Goal: Information Seeking & Learning: Check status

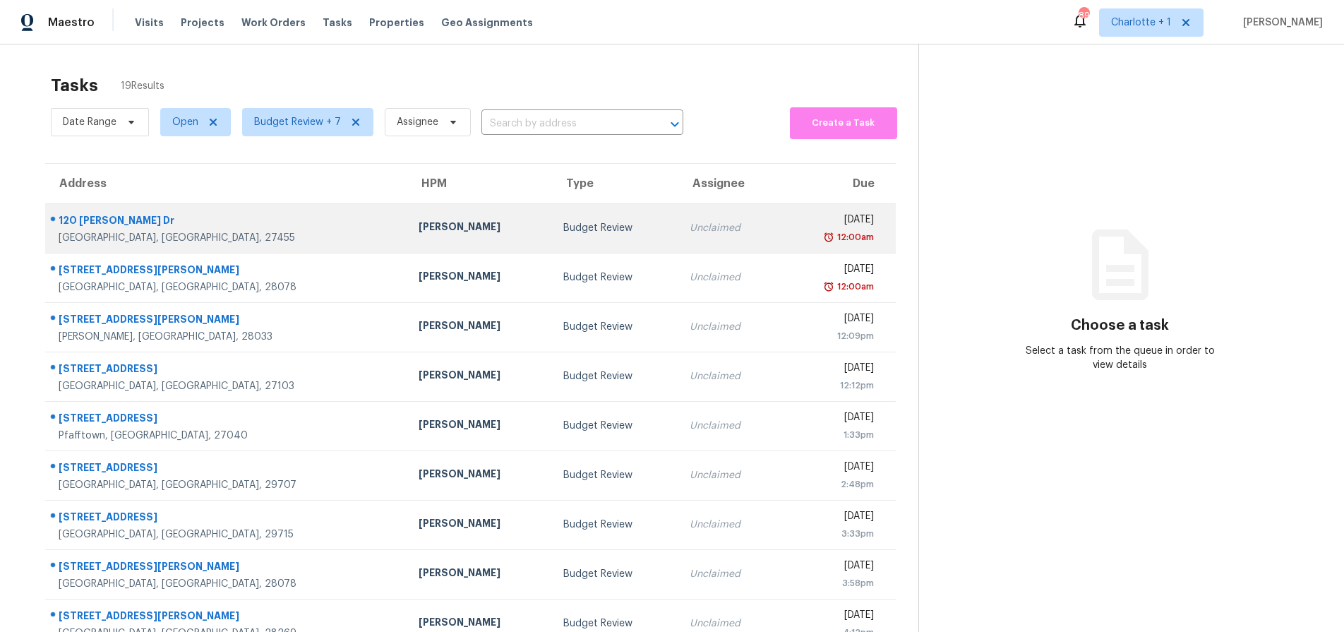
click at [253, 238] on div "Greensboro, NC, 27455" at bounding box center [227, 238] width 337 height 14
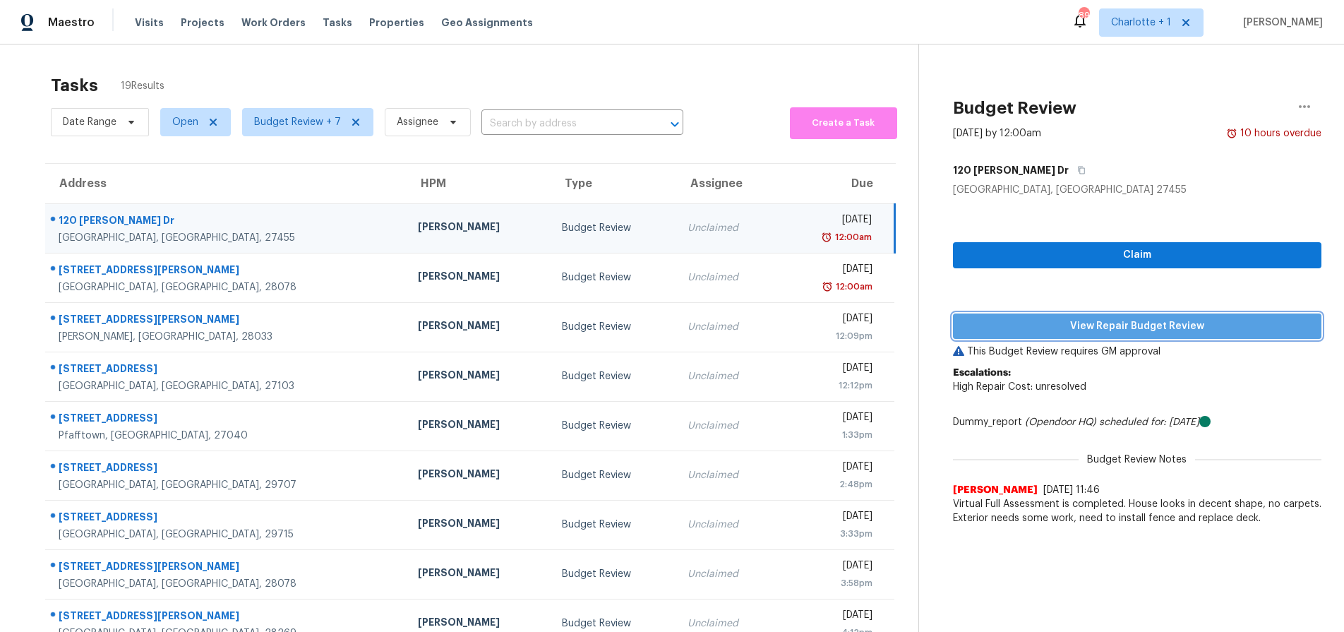
click at [1091, 318] on span "View Repair Budget Review" at bounding box center [1137, 327] width 346 height 18
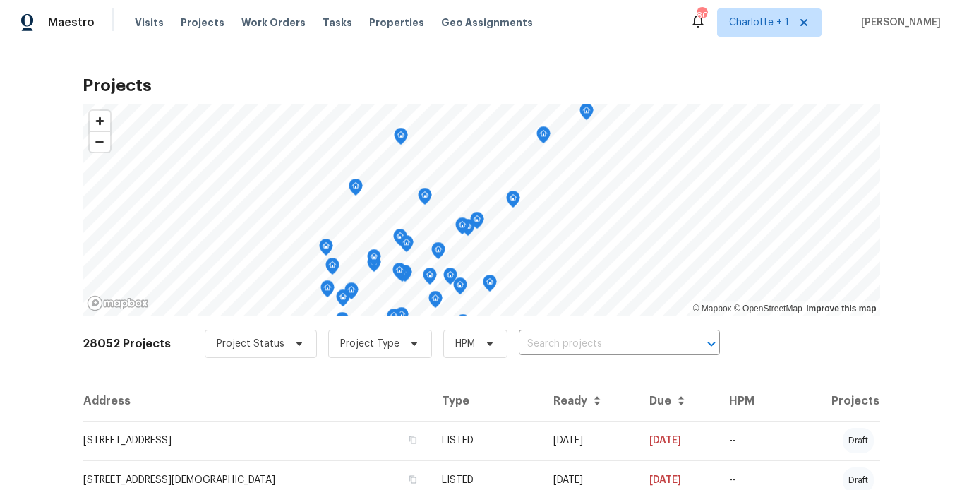
drag, startPoint x: 292, startPoint y: 50, endPoint x: 265, endPoint y: 49, distance: 26.8
click at [292, 50] on div "Projects © Mapbox © OpenStreetMap Improve this map 28052 Projects Project Statu…" at bounding box center [481, 266] width 962 height 445
click at [205, 20] on span "Projects" at bounding box center [203, 23] width 44 height 14
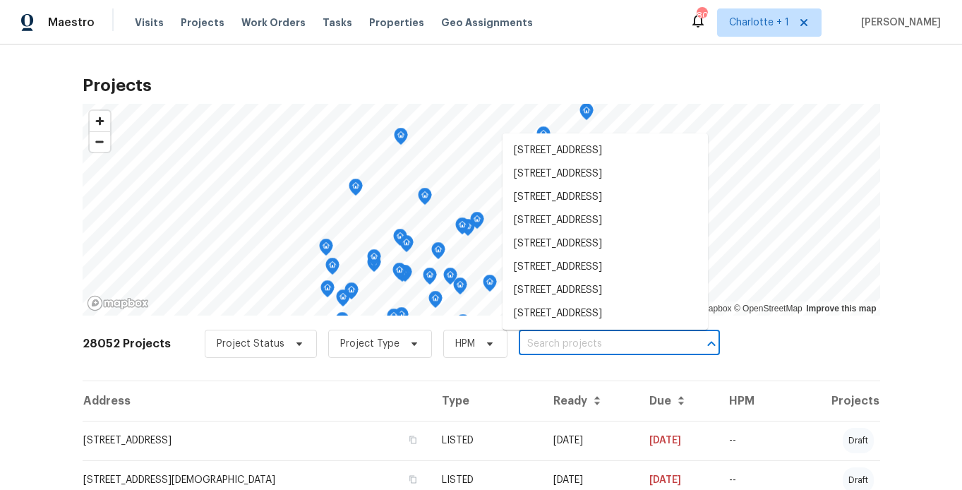
click at [573, 347] on input "text" at bounding box center [600, 344] width 162 height 22
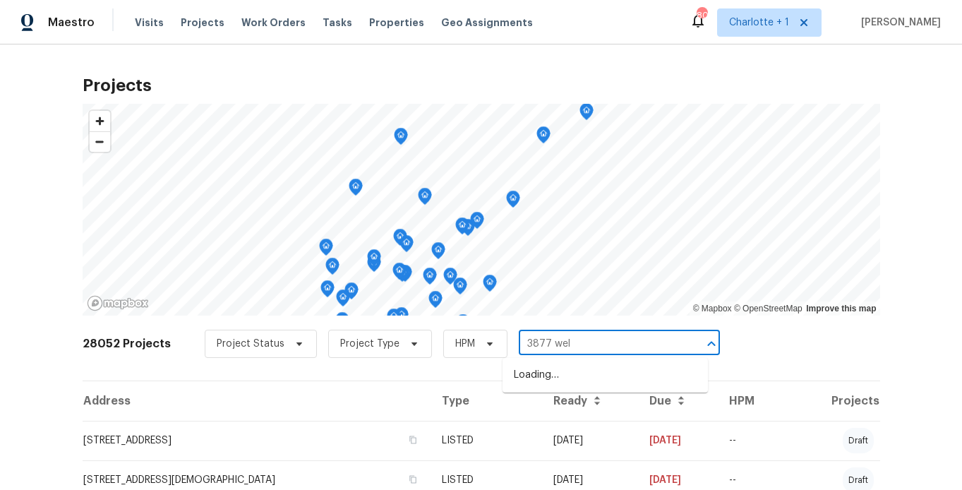
type input "3877 welc"
click at [579, 385] on li "3877 Welcome Arcadia Rd, Lexington, NC 27295" at bounding box center [605, 375] width 205 height 23
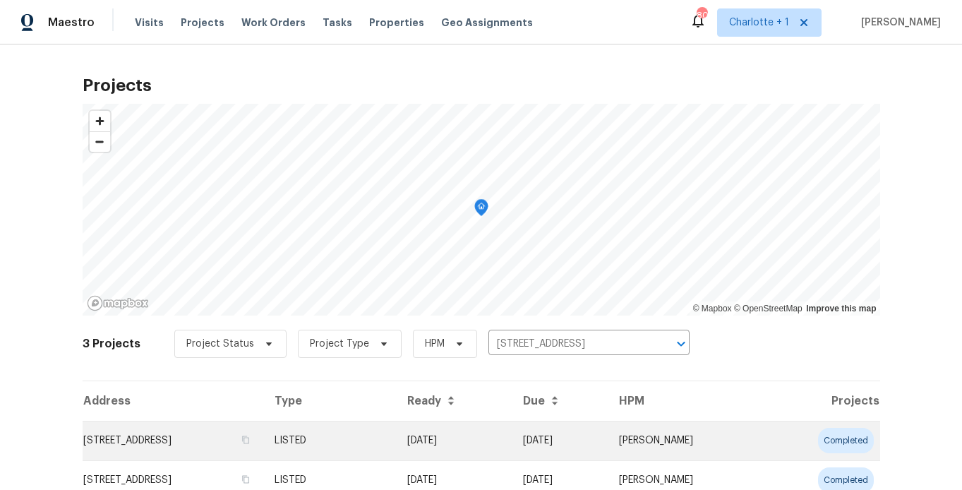
scroll to position [105, 0]
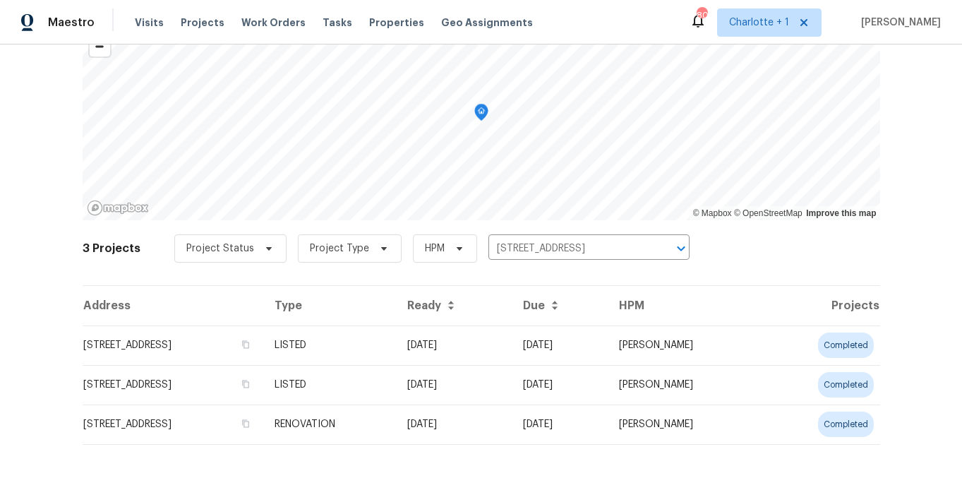
click at [263, 332] on td "3877 Welcome Arcadia Rd, Lexington, NC 27295" at bounding box center [173, 345] width 181 height 40
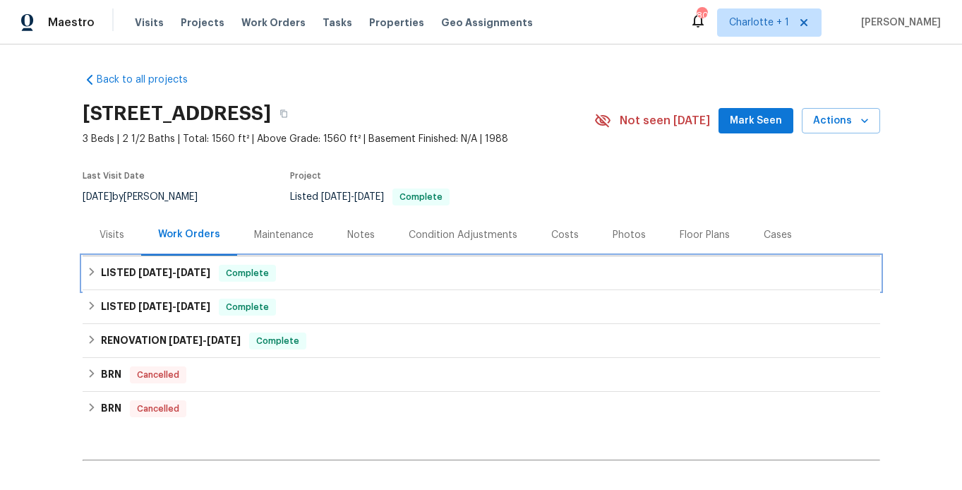
click at [340, 273] on div "LISTED 5/29/25 - 6/6/25 Complete" at bounding box center [481, 273] width 789 height 17
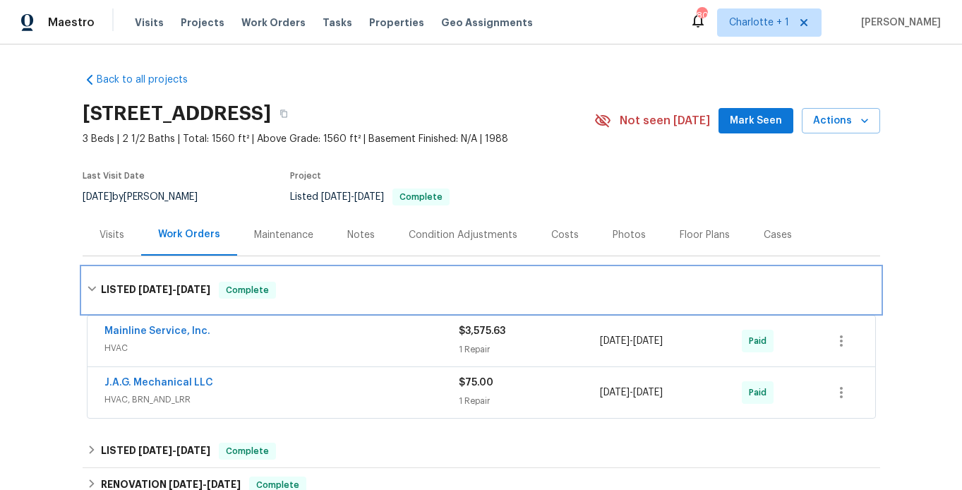
click at [316, 287] on div "LISTED 5/29/25 - 6/6/25 Complete" at bounding box center [481, 290] width 789 height 17
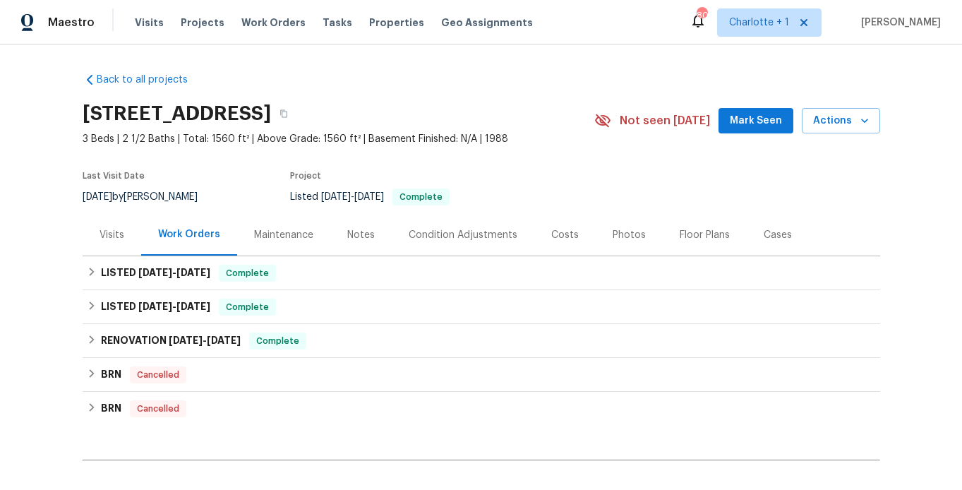
click at [534, 238] on div "Costs" at bounding box center [564, 235] width 61 height 42
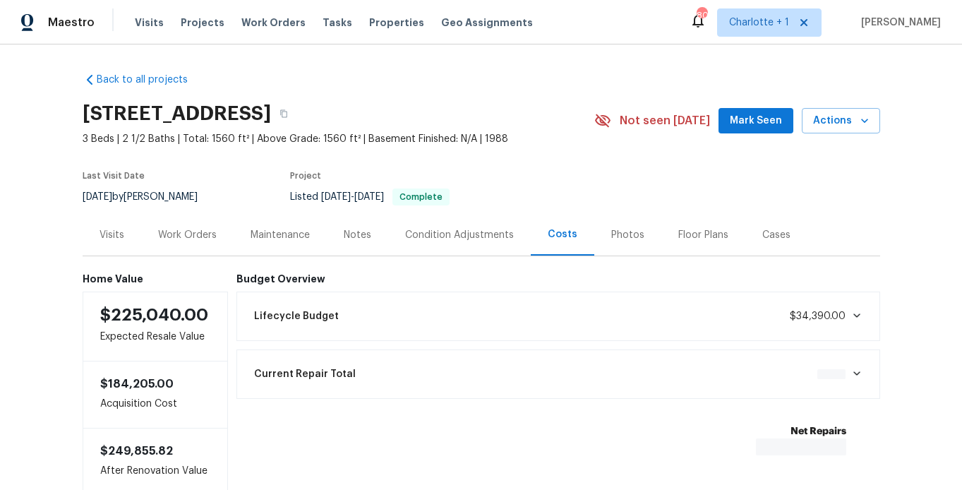
click at [618, 236] on div "Photos" at bounding box center [627, 235] width 33 height 14
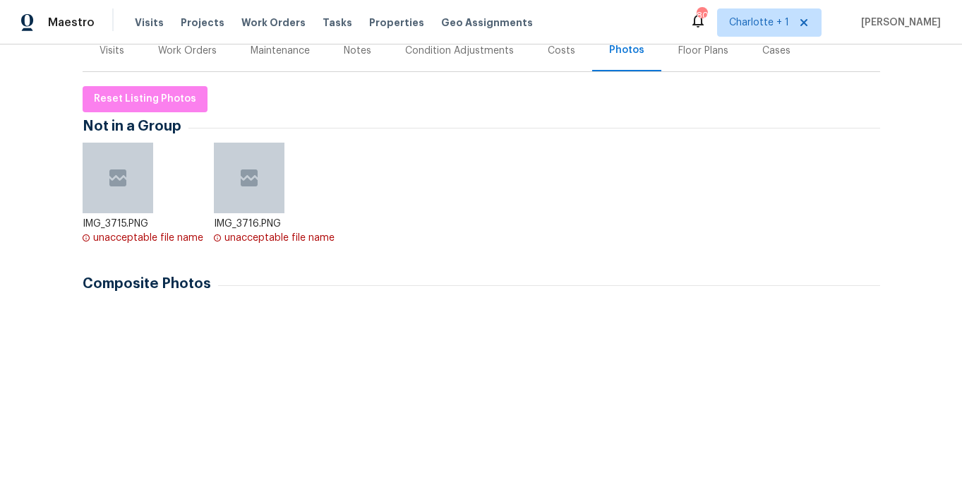
scroll to position [377, 0]
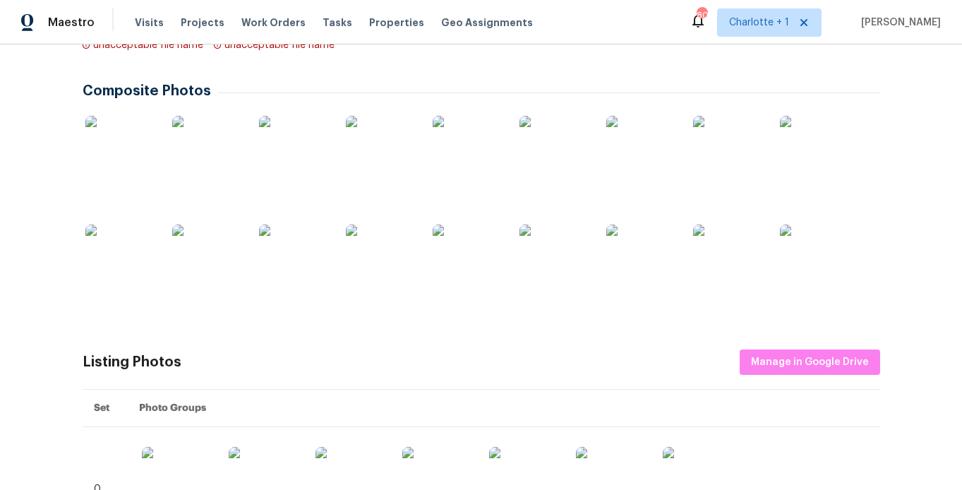
click at [131, 165] on img at bounding box center [120, 151] width 71 height 71
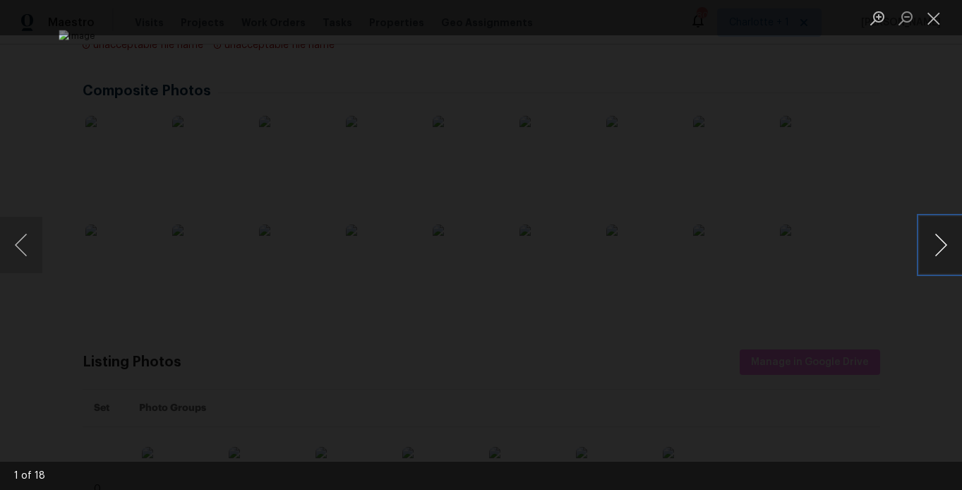
click at [940, 245] on button "Next image" at bounding box center [941, 245] width 42 height 56
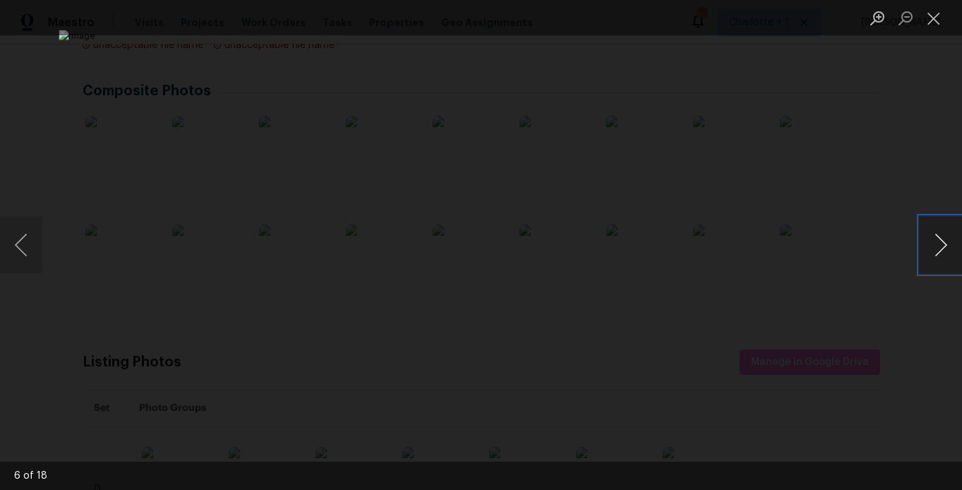
click at [940, 245] on button "Next image" at bounding box center [941, 245] width 42 height 56
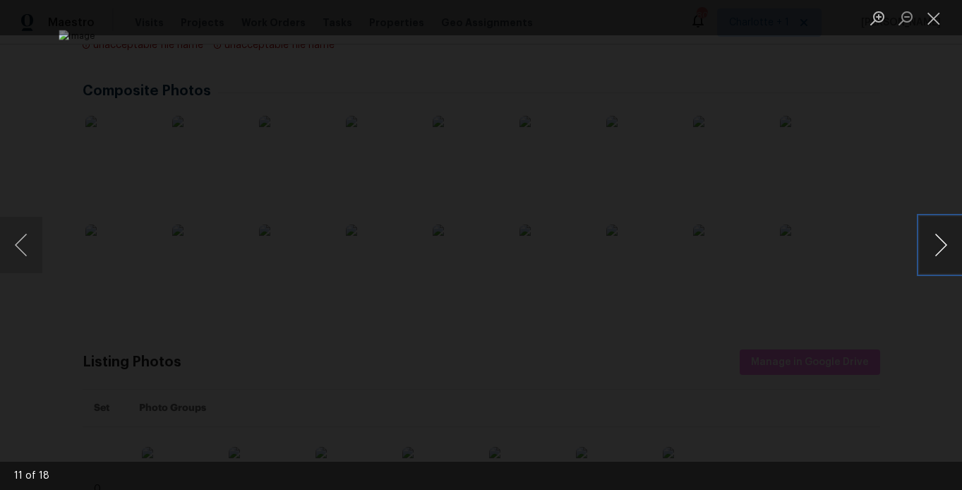
click at [940, 245] on button "Next image" at bounding box center [941, 245] width 42 height 56
click at [891, 179] on div "Lightbox" at bounding box center [481, 245] width 962 height 490
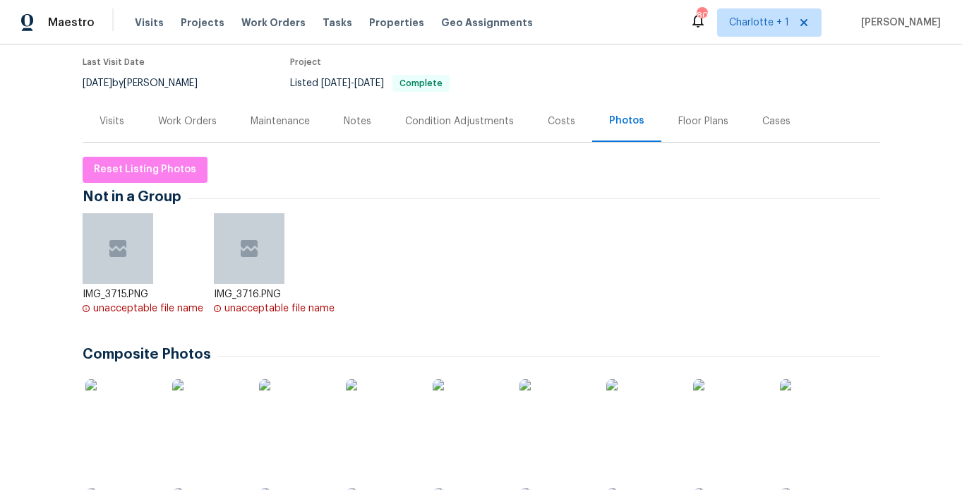
scroll to position [108, 0]
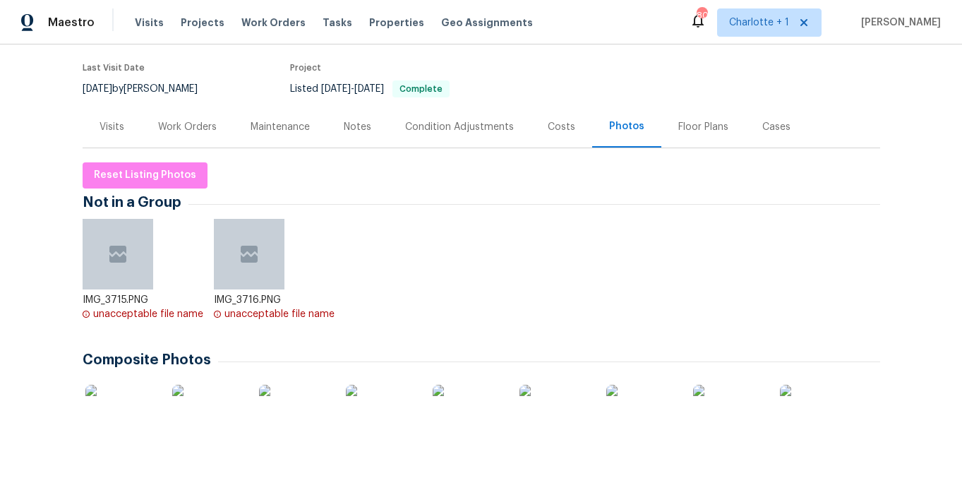
click at [90, 118] on div "Visits" at bounding box center [112, 127] width 59 height 42
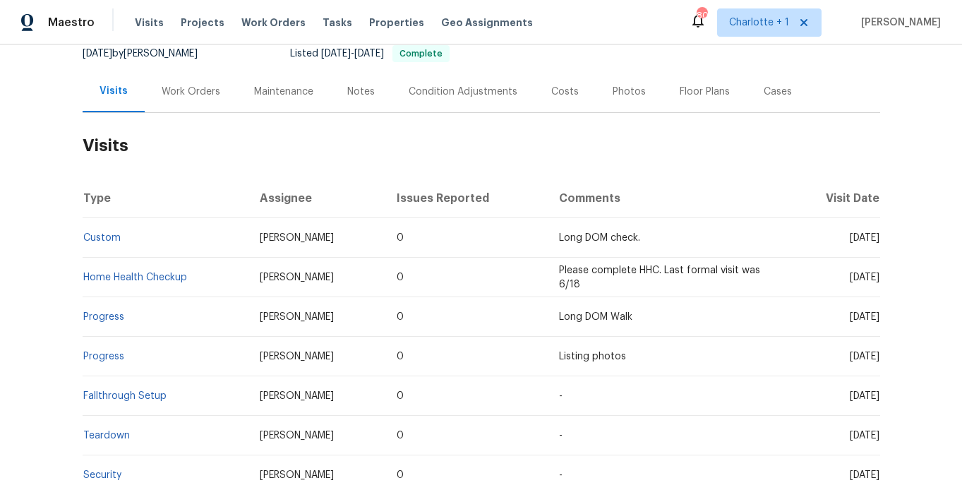
scroll to position [155, 0]
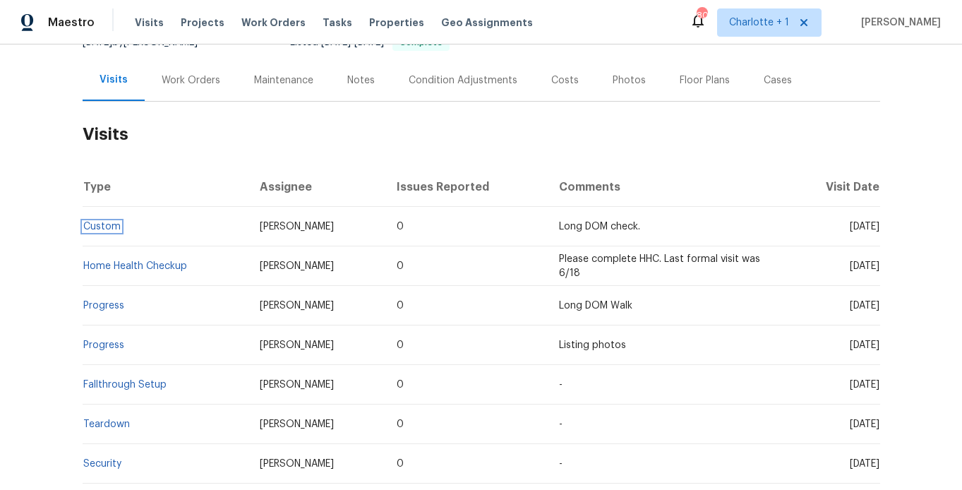
click at [93, 227] on link "Custom" at bounding box center [101, 227] width 37 height 10
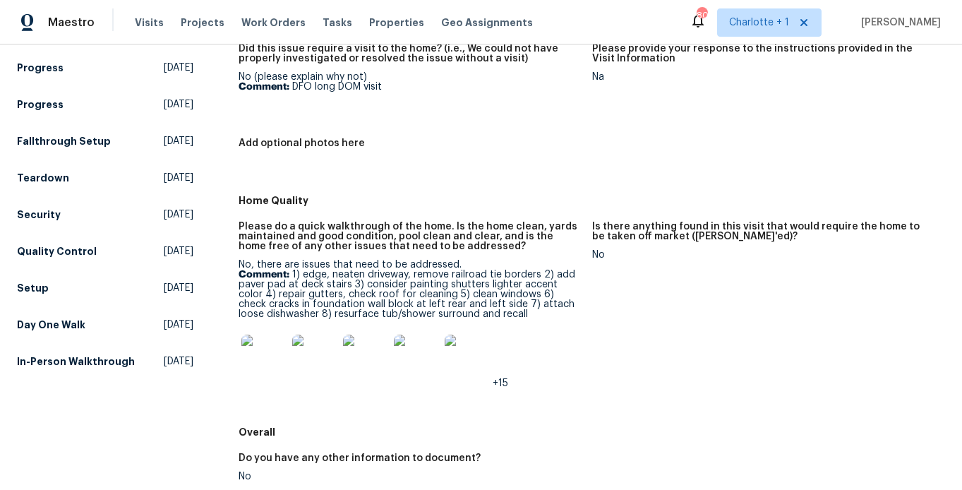
scroll to position [229, 0]
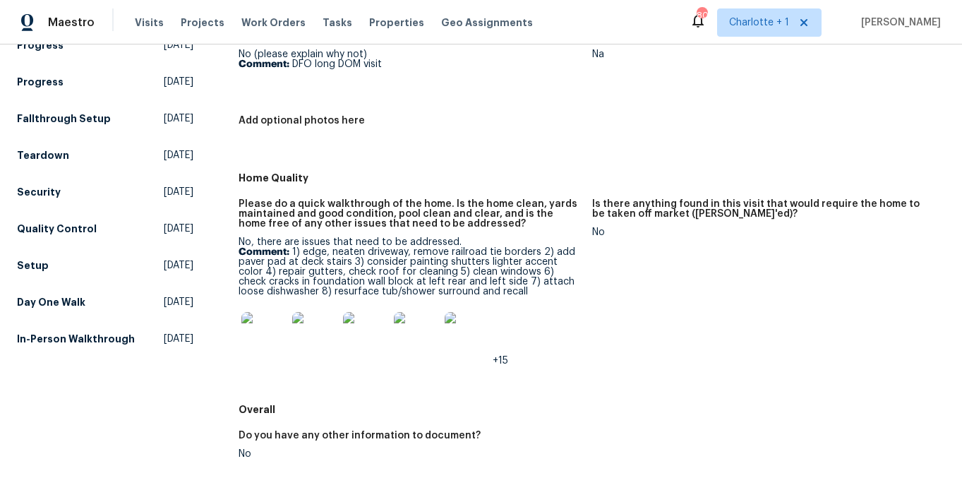
click at [263, 334] on img at bounding box center [263, 334] width 45 height 45
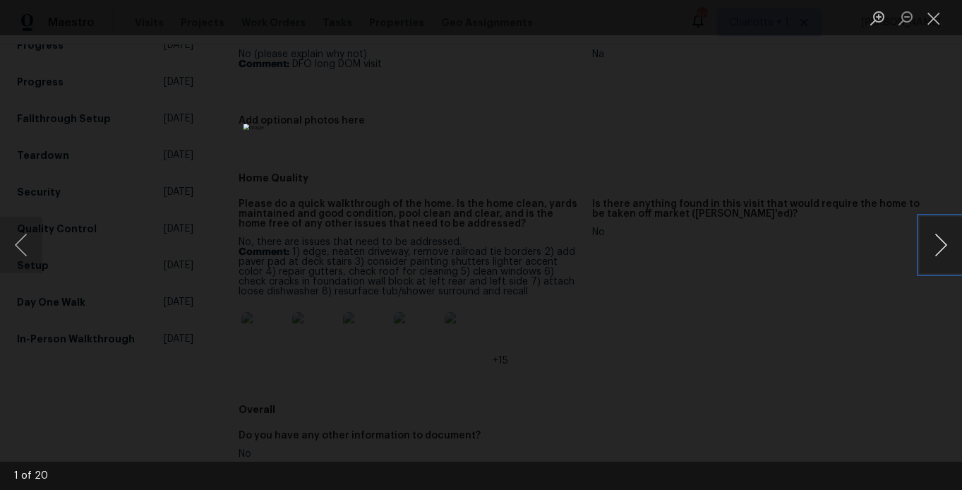
click at [925, 249] on button "Next image" at bounding box center [941, 245] width 42 height 56
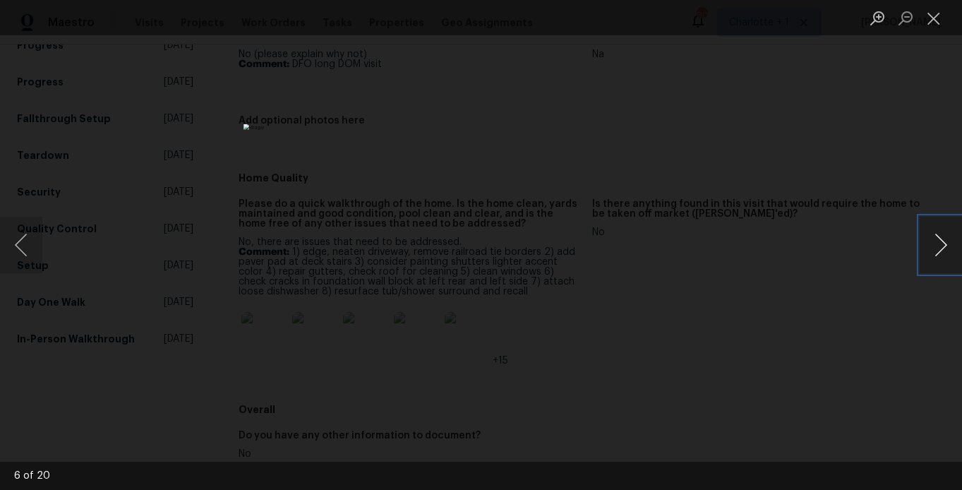
click at [925, 249] on button "Next image" at bounding box center [941, 245] width 42 height 56
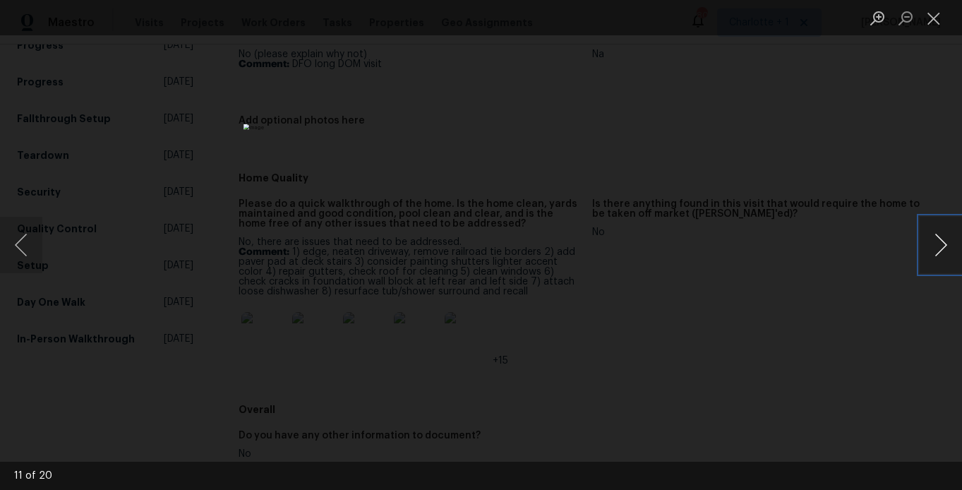
click at [925, 249] on button "Next image" at bounding box center [941, 245] width 42 height 56
click at [952, 246] on button "Next image" at bounding box center [941, 245] width 42 height 56
click at [902, 171] on div "Lightbox" at bounding box center [481, 245] width 962 height 490
click at [460, 177] on div "Lightbox" at bounding box center [481, 245] width 962 height 490
click at [530, 278] on div "Lightbox" at bounding box center [481, 245] width 962 height 490
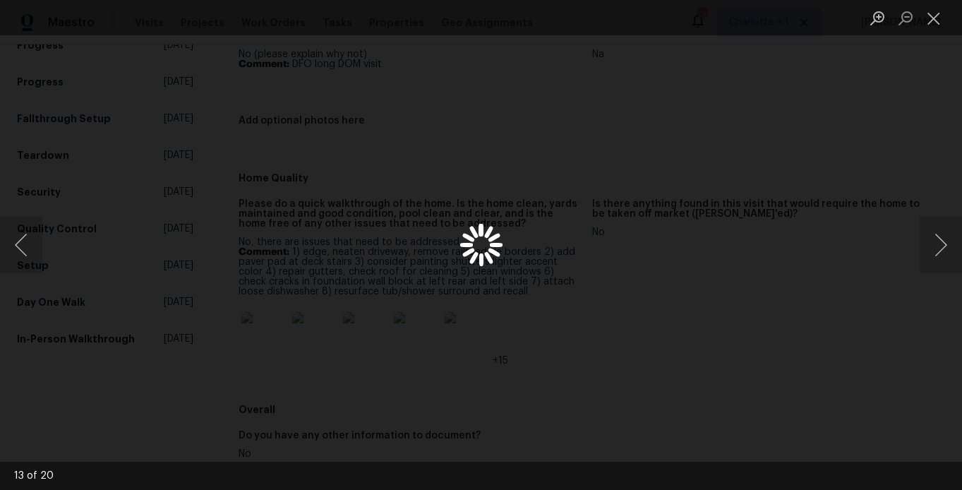
click at [449, 287] on div "Lightbox" at bounding box center [481, 245] width 962 height 490
click at [757, 192] on div "Lightbox" at bounding box center [481, 245] width 962 height 490
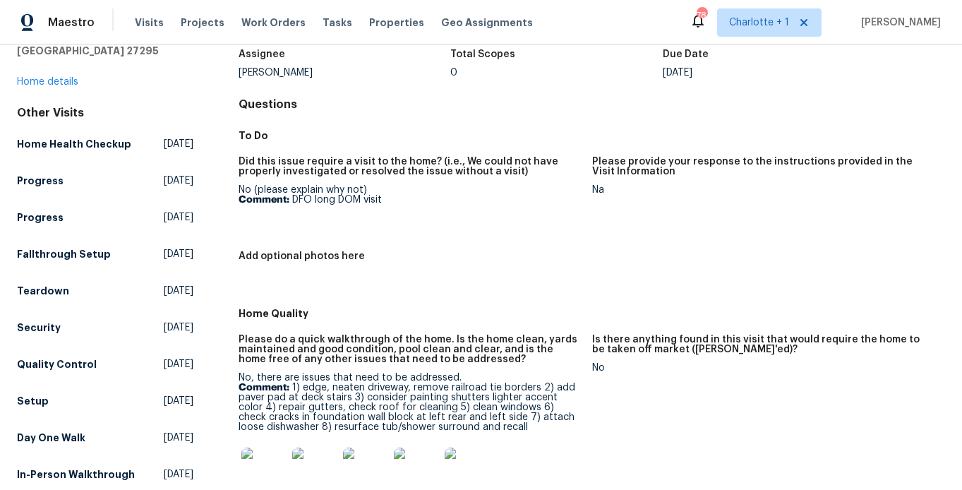
scroll to position [0, 0]
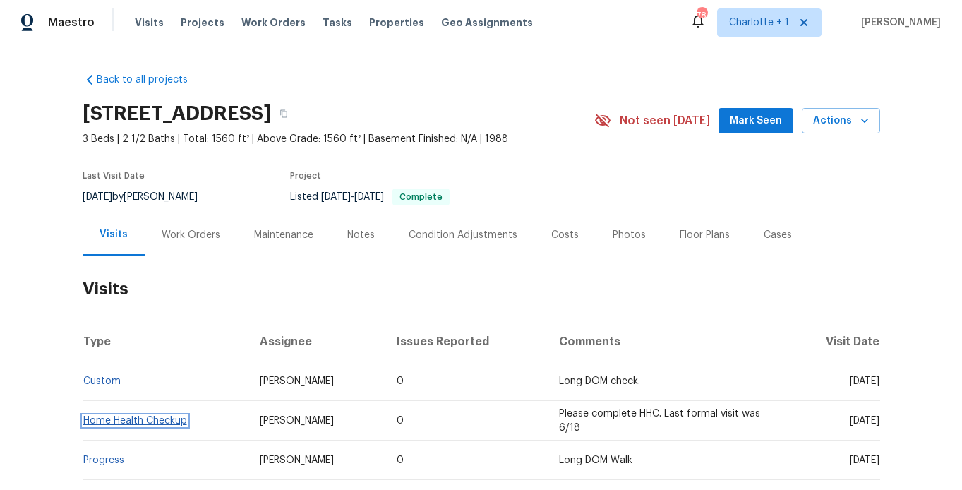
click at [130, 416] on link "Home Health Checkup" at bounding box center [135, 421] width 104 height 10
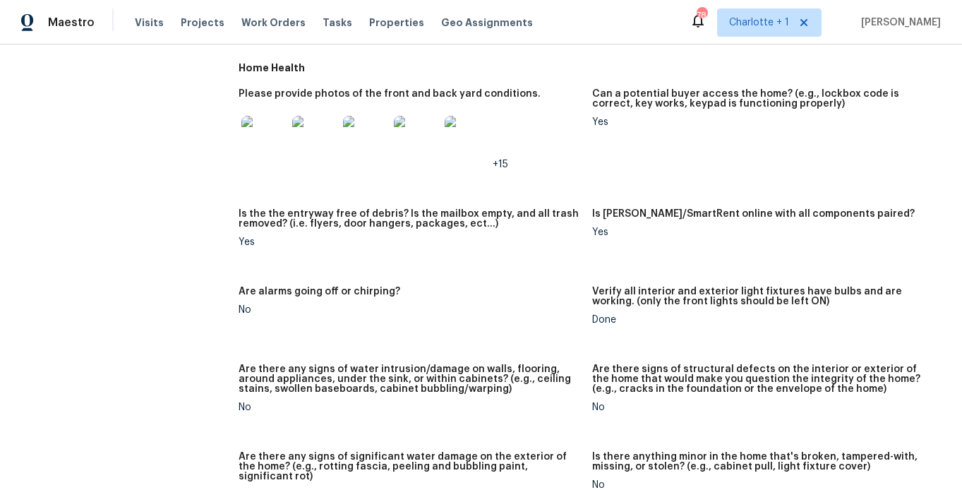
scroll to position [645, 0]
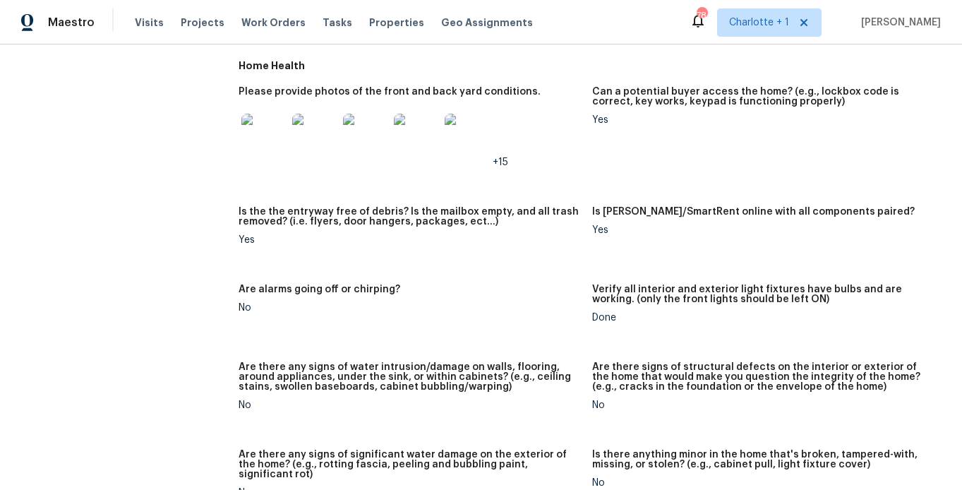
click at [256, 136] on img at bounding box center [263, 136] width 45 height 45
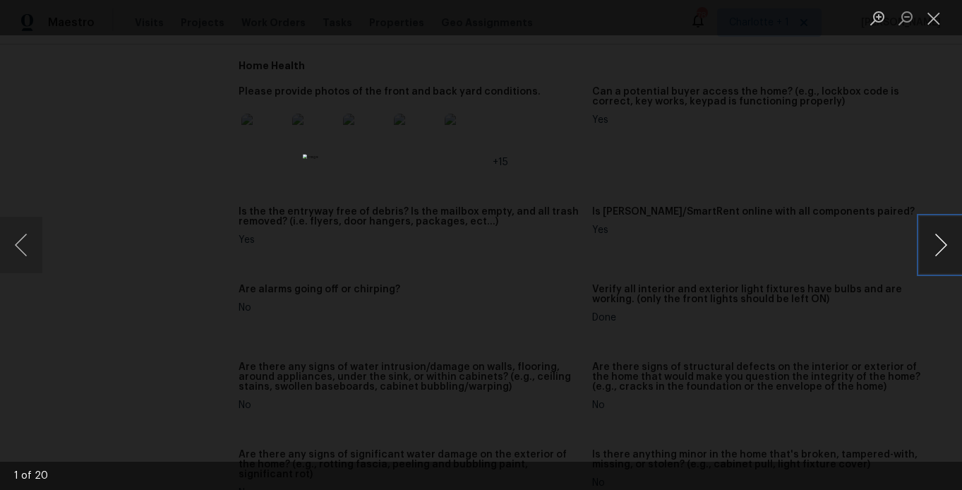
click at [931, 239] on button "Next image" at bounding box center [941, 245] width 42 height 56
click at [930, 239] on button "Next image" at bounding box center [941, 245] width 42 height 56
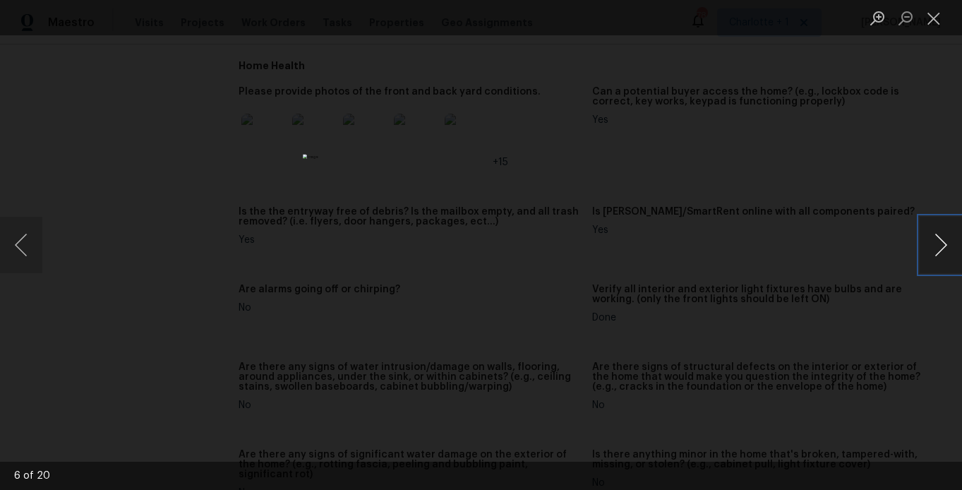
click at [928, 239] on button "Next image" at bounding box center [941, 245] width 42 height 56
click at [927, 239] on button "Next image" at bounding box center [941, 245] width 42 height 56
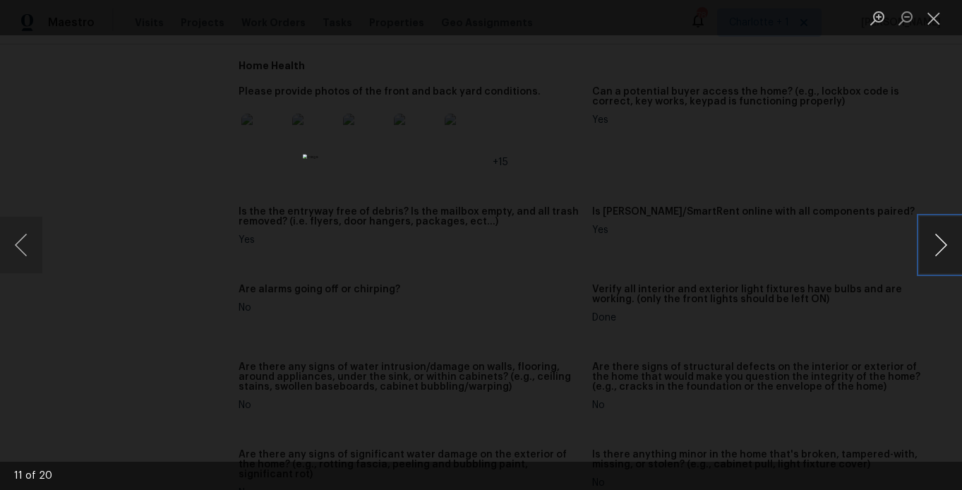
click at [927, 239] on button "Next image" at bounding box center [941, 245] width 42 height 56
click at [895, 117] on div "Lightbox" at bounding box center [481, 245] width 962 height 490
click at [808, 132] on div "Lightbox" at bounding box center [481, 245] width 962 height 490
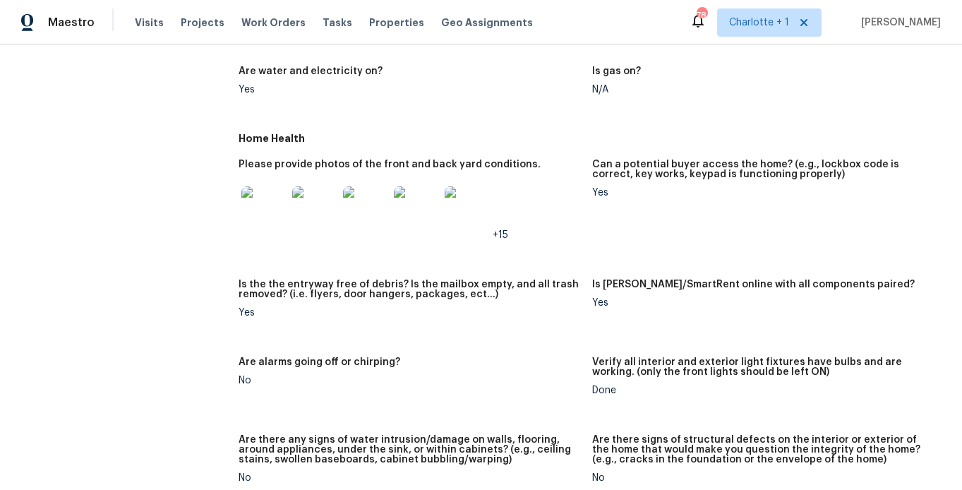
scroll to position [464, 0]
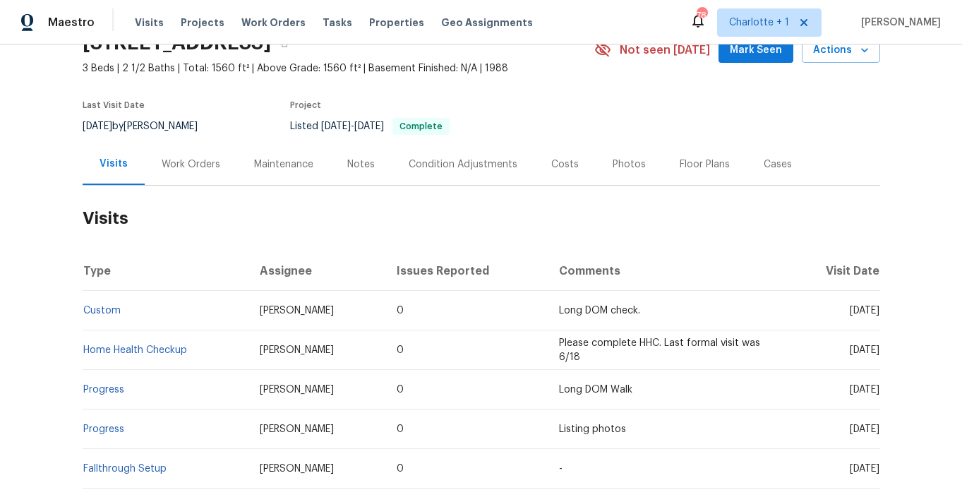
scroll to position [83, 0]
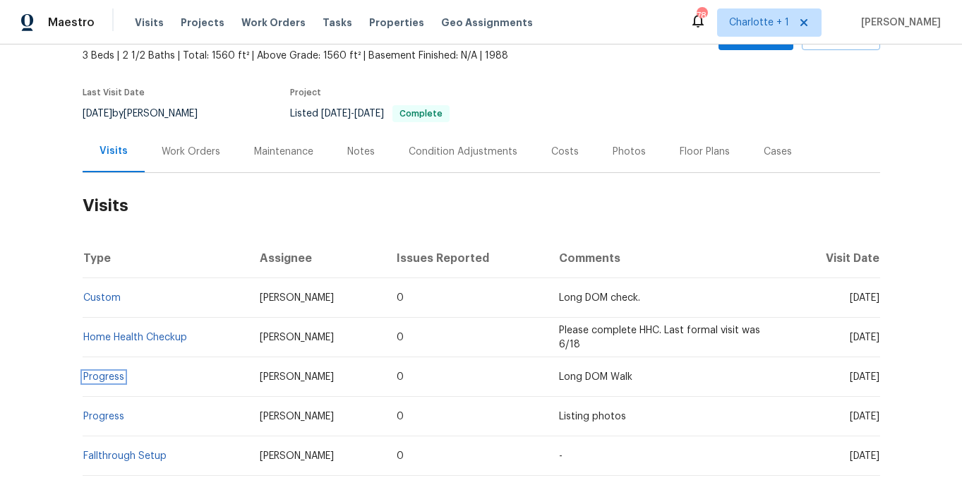
click at [102, 373] on link "Progress" at bounding box center [103, 377] width 41 height 10
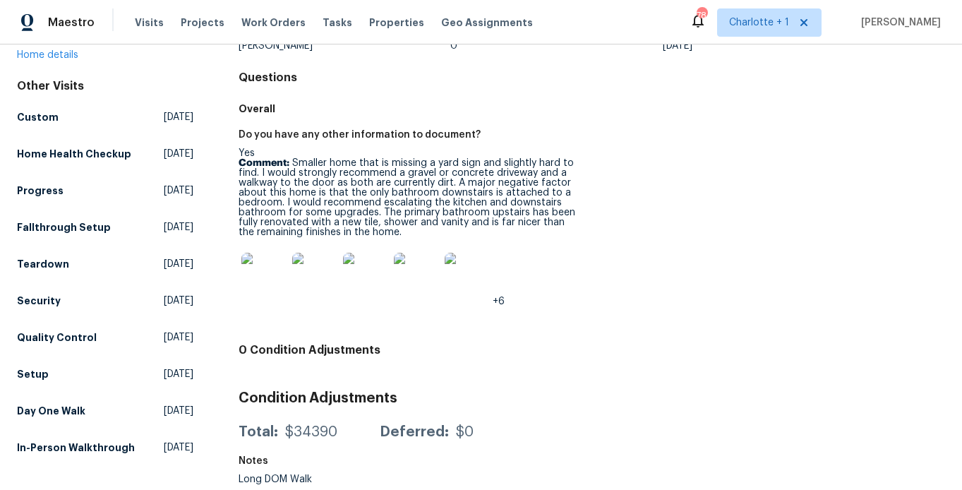
scroll to position [134, 0]
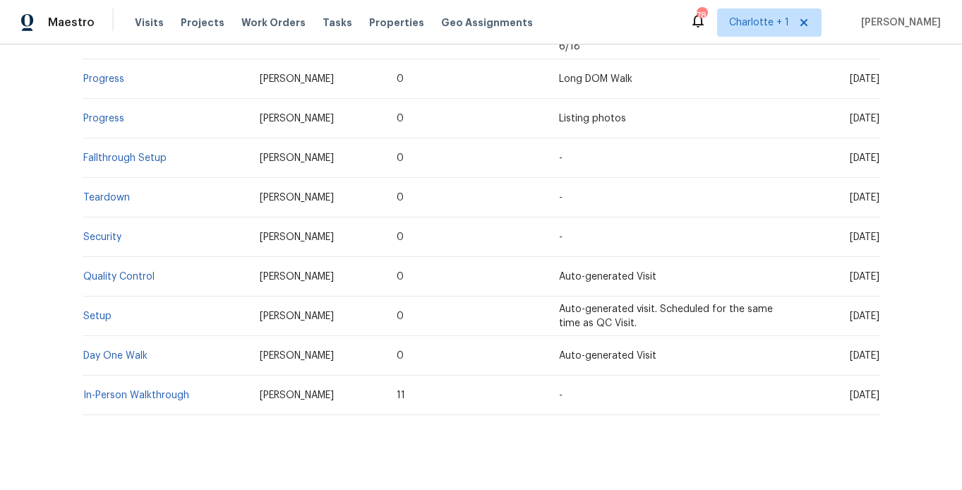
scroll to position [413, 0]
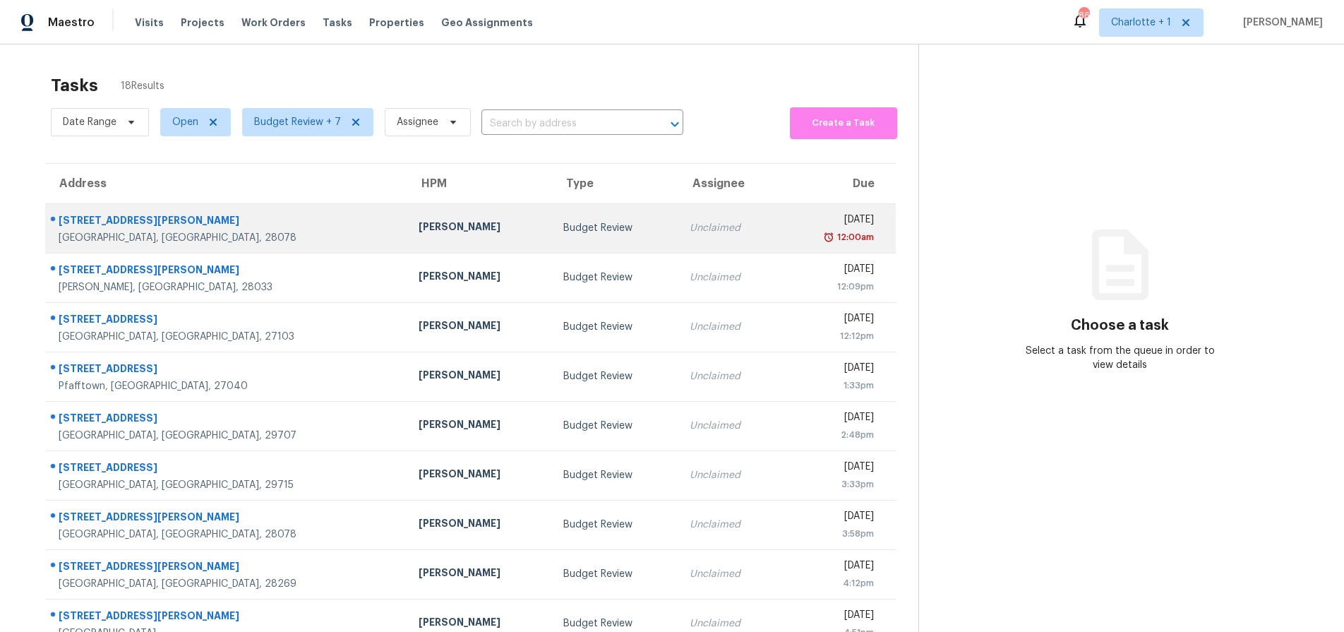
click at [419, 232] on div "[PERSON_NAME]" at bounding box center [479, 229] width 121 height 18
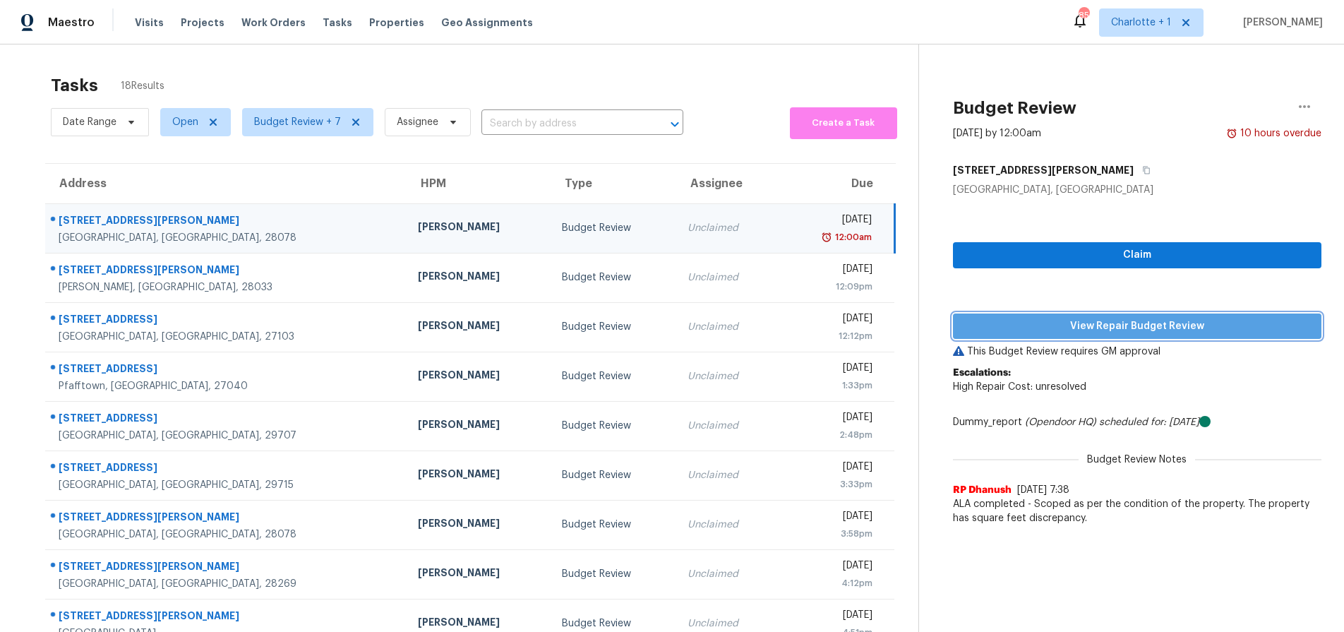
click at [1095, 330] on span "View Repair Budget Review" at bounding box center [1137, 327] width 346 height 18
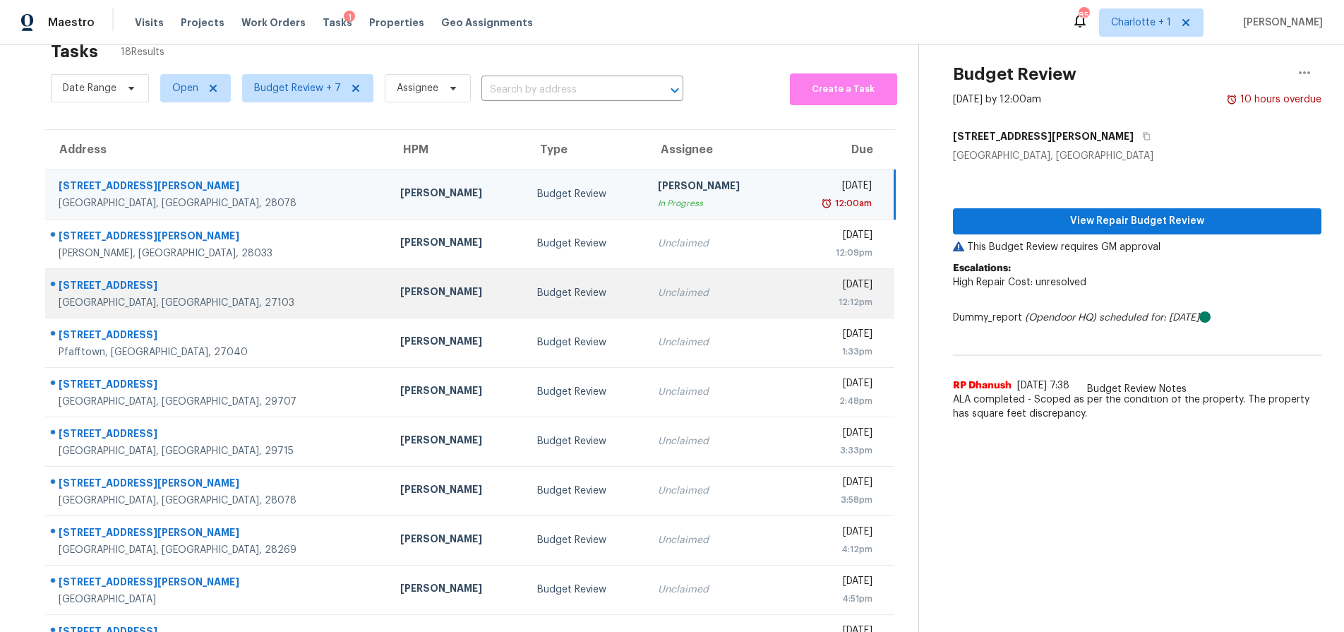
scroll to position [114, 0]
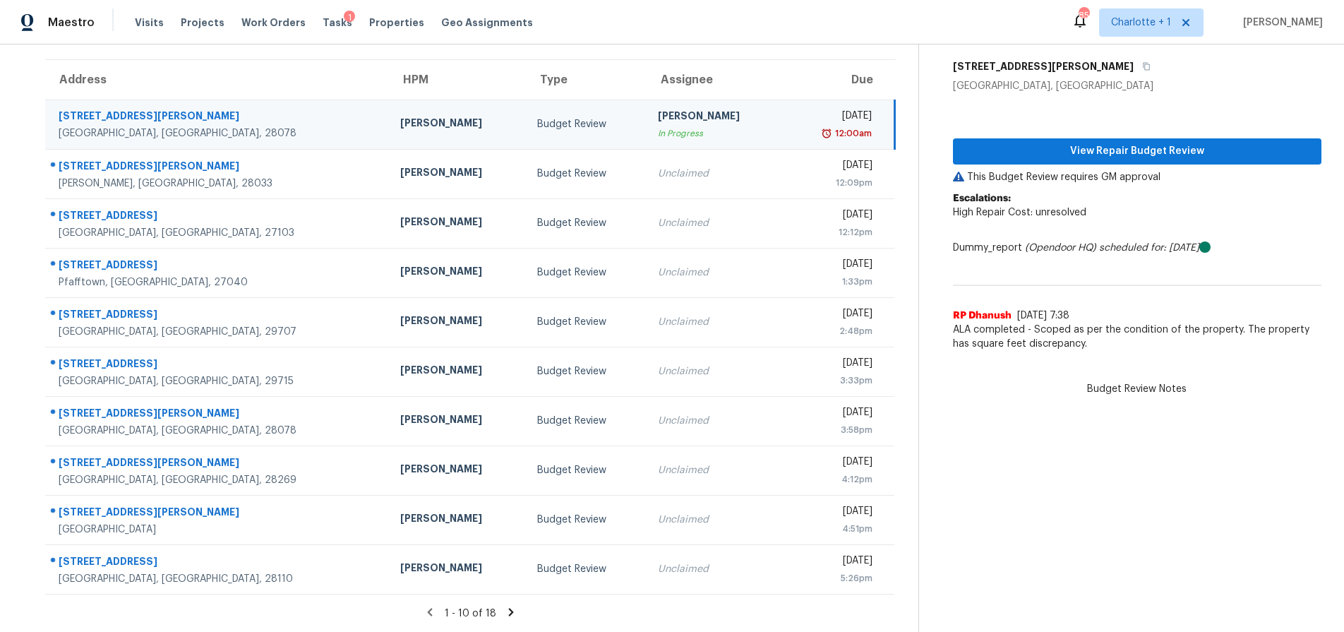
click at [500, 594] on section "Tasks 18 Results Date Range Open Budget Review + 7 Assignee ​ Create a Task Add…" at bounding box center [471, 297] width 896 height 668
click at [505, 606] on icon at bounding box center [511, 612] width 13 height 13
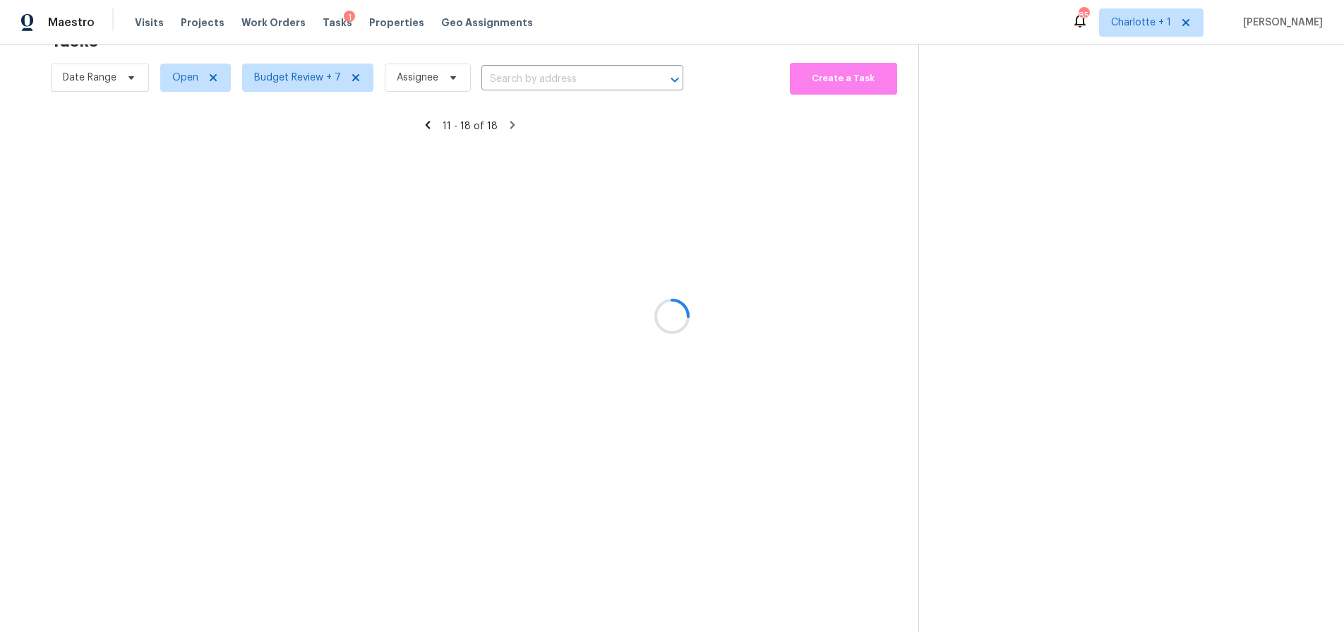
scroll to position [55, 0]
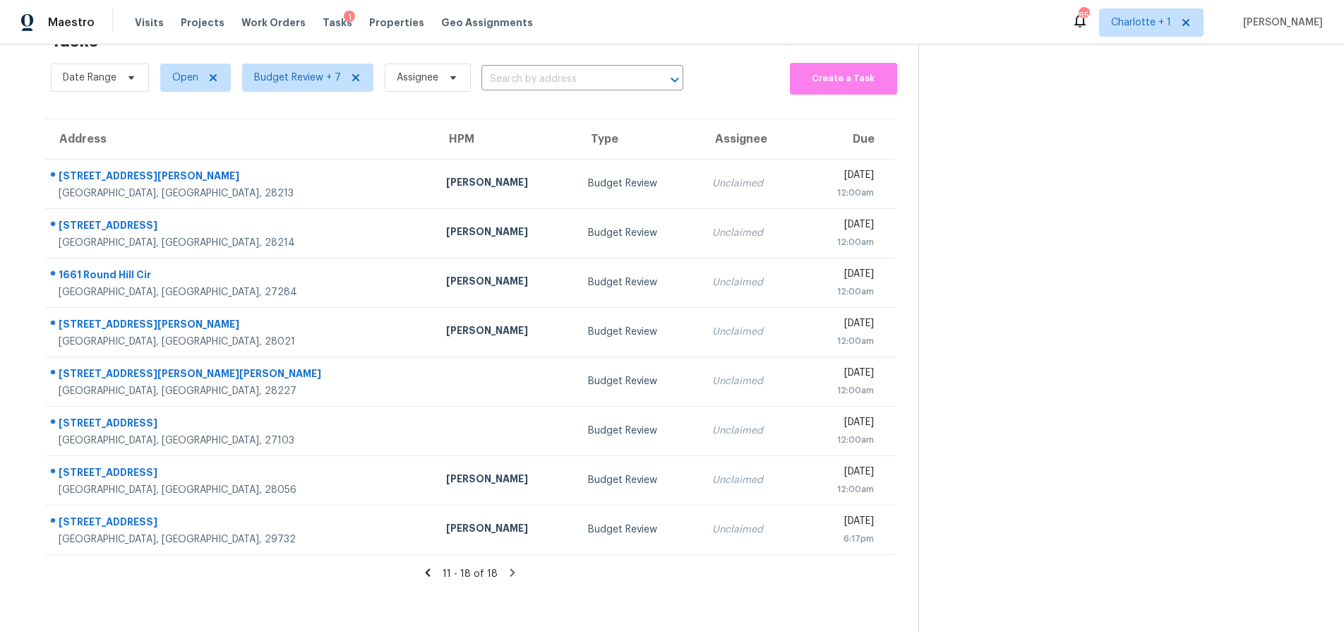
click at [426, 566] on icon at bounding box center [427, 572] width 13 height 13
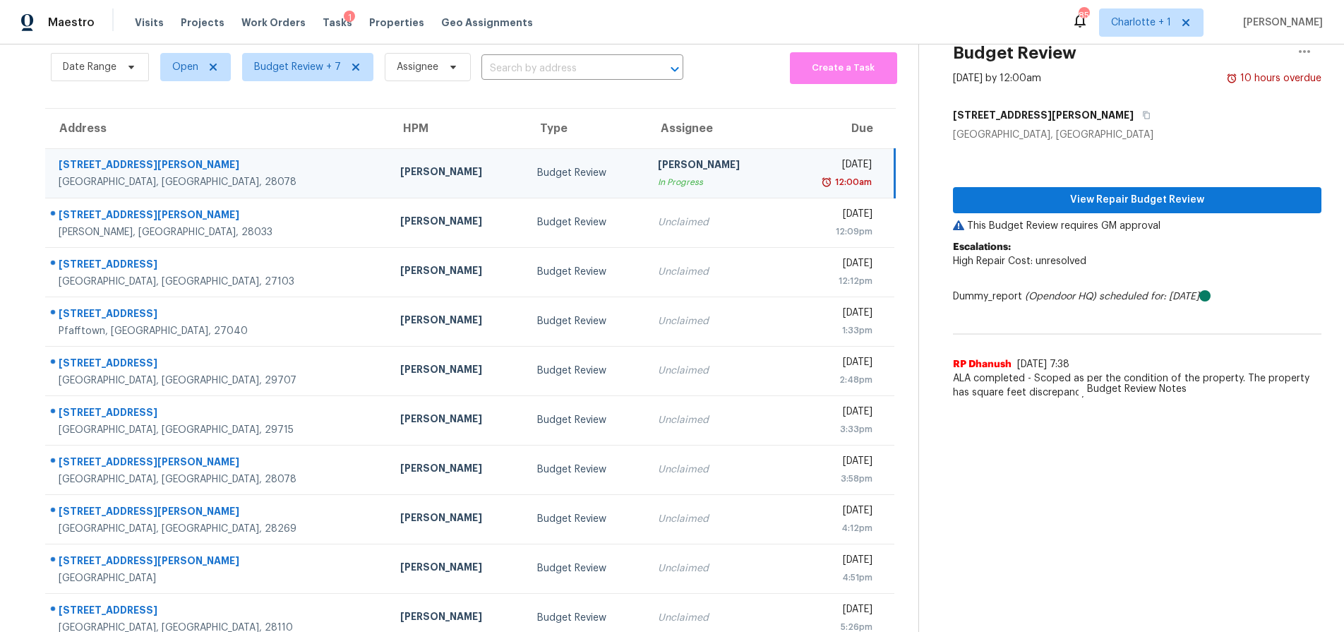
scroll to position [114, 0]
